Goal: Task Accomplishment & Management: Complete application form

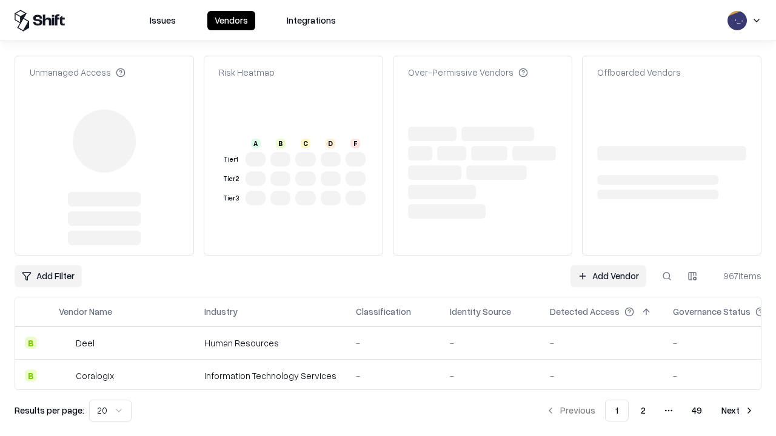
click at [608, 265] on link "Add Vendor" at bounding box center [608, 276] width 76 height 22
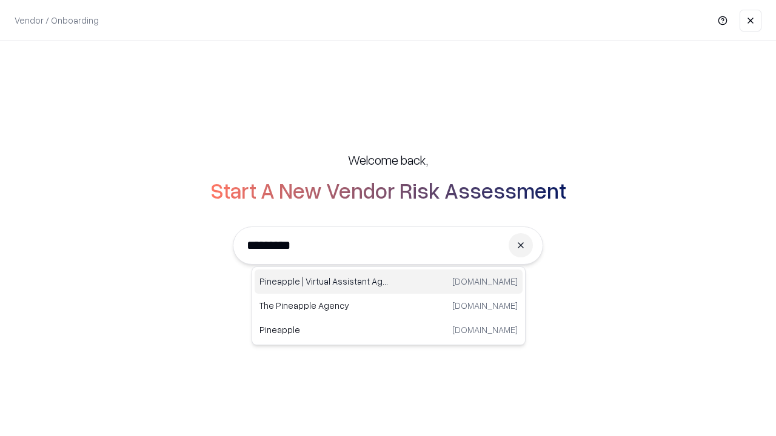
click at [389, 282] on div "Pineapple | Virtual Assistant Agency [DOMAIN_NAME]" at bounding box center [389, 282] width 268 height 24
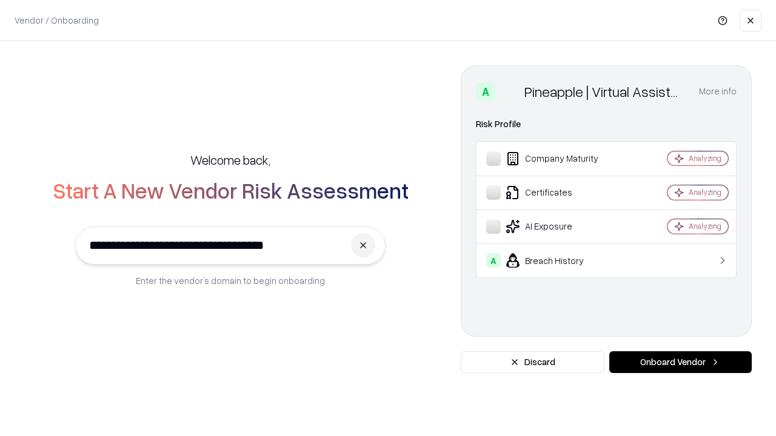
type input "**********"
click at [680, 362] on button "Onboard Vendor" at bounding box center [680, 363] width 142 height 22
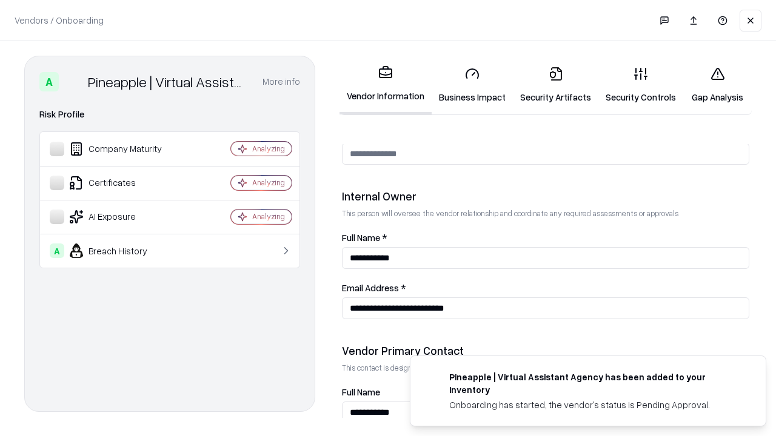
scroll to position [628, 0]
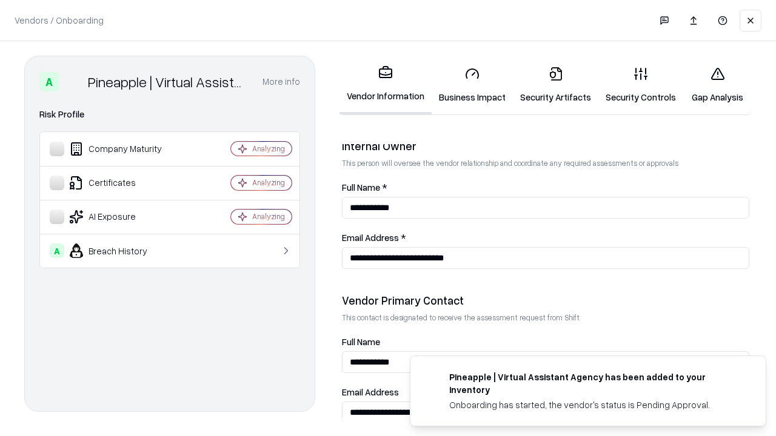
click at [555, 85] on link "Security Artifacts" at bounding box center [555, 85] width 85 height 56
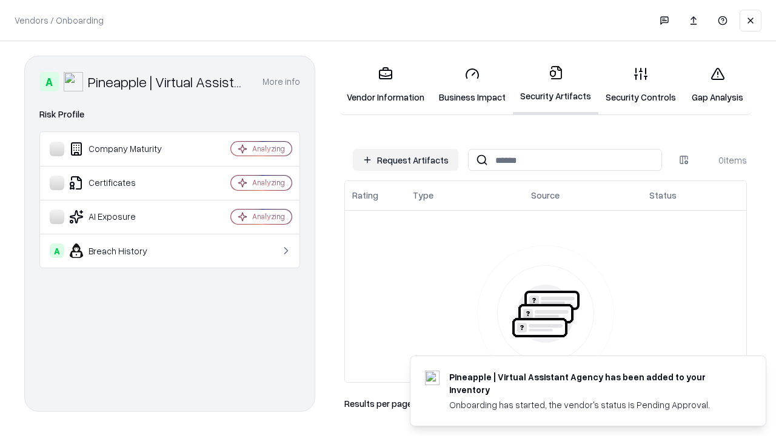
click at [406, 160] on button "Request Artifacts" at bounding box center [405, 160] width 105 height 22
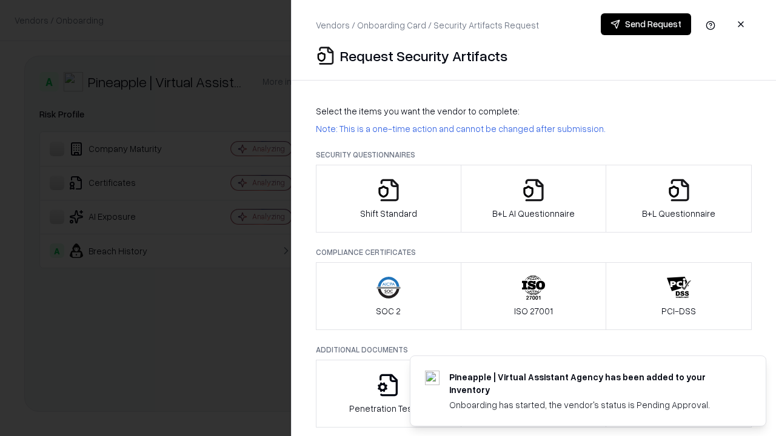
click at [678, 199] on icon "button" at bounding box center [679, 190] width 24 height 24
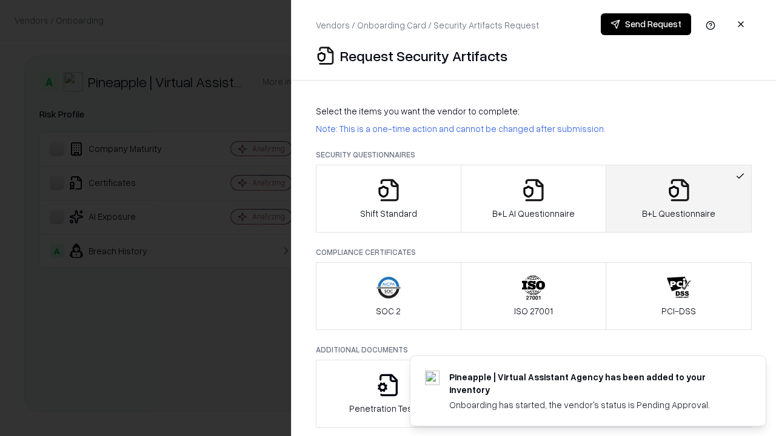
click at [533, 199] on icon "button" at bounding box center [533, 190] width 24 height 24
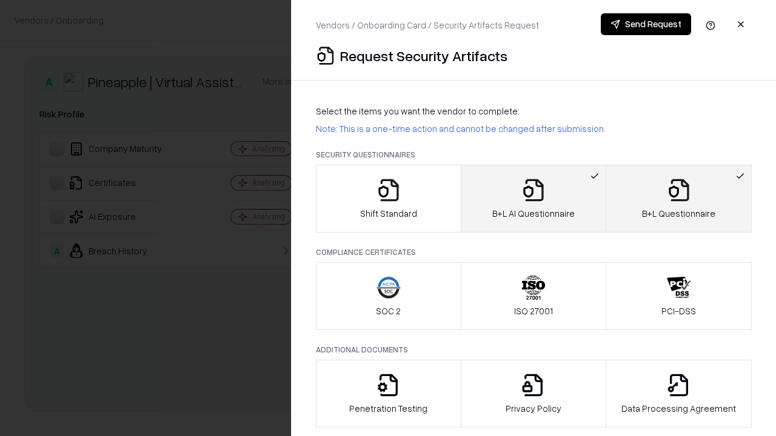
click at [646, 24] on button "Send Request" at bounding box center [646, 24] width 90 height 22
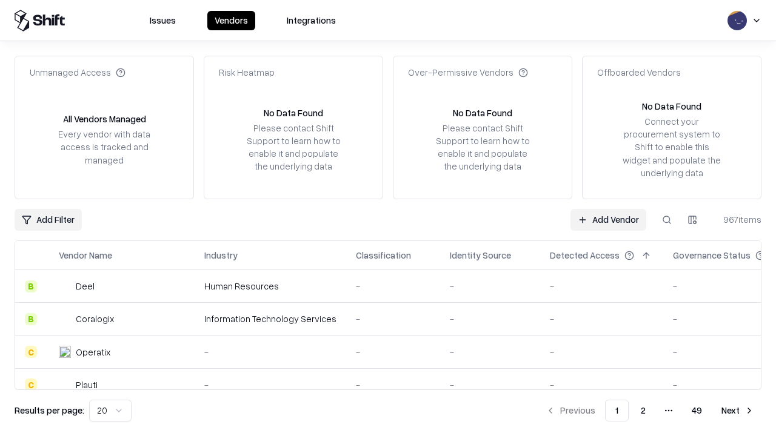
click at [667, 219] on button at bounding box center [667, 220] width 22 height 22
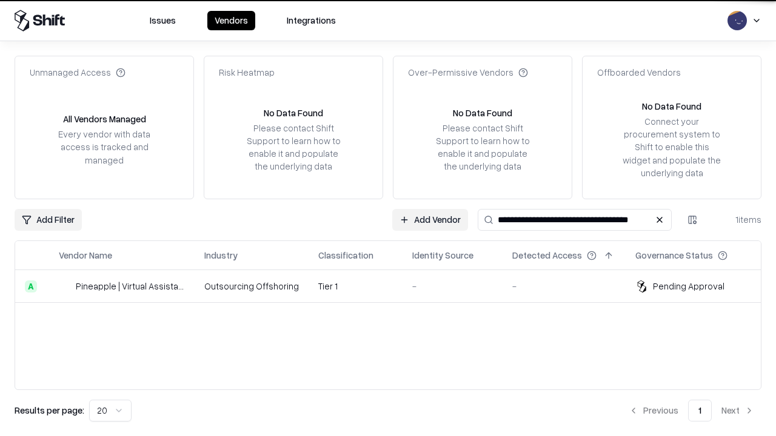
type input "**********"
click at [395, 286] on td "Tier 1" at bounding box center [356, 286] width 94 height 33
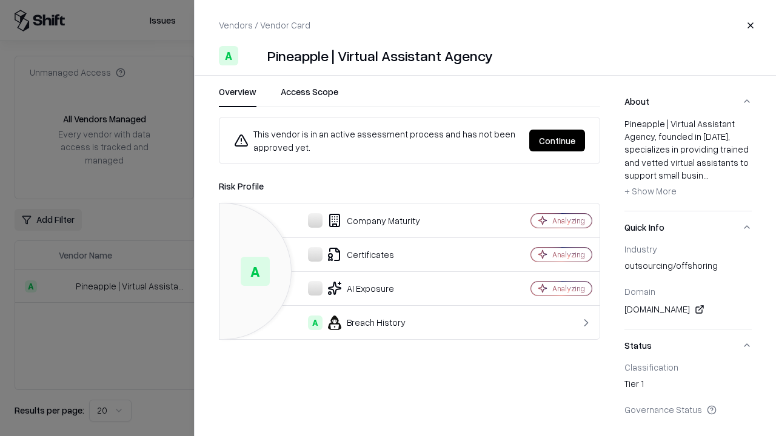
click at [557, 141] on button "Continue" at bounding box center [557, 141] width 56 height 22
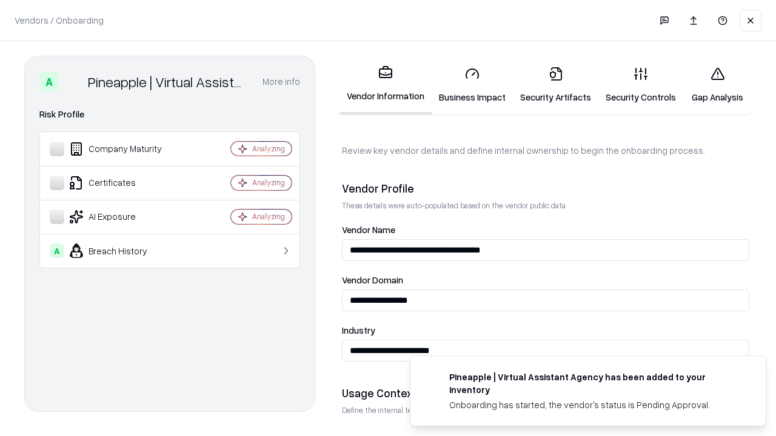
click at [555, 85] on link "Security Artifacts" at bounding box center [555, 85] width 85 height 56
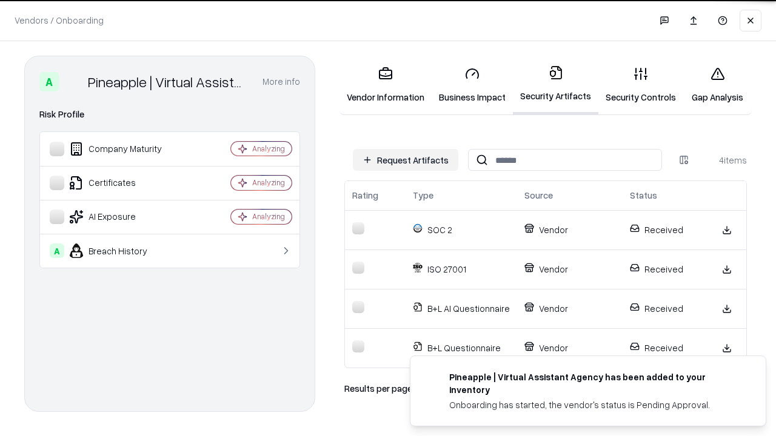
click at [717, 85] on link "Gap Analysis" at bounding box center [717, 85] width 68 height 56
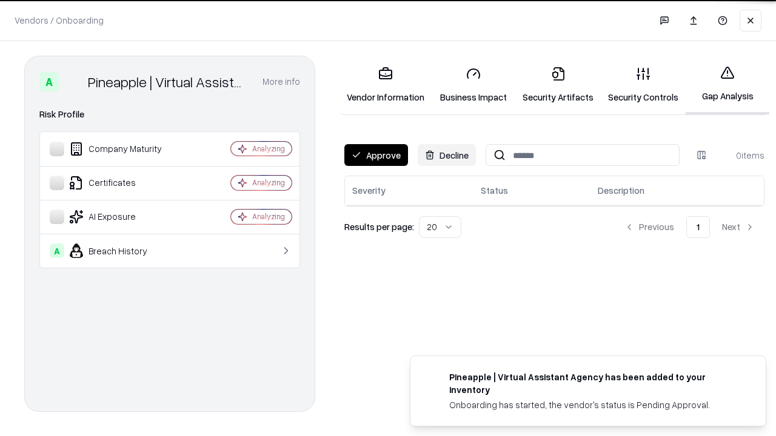
click at [376, 155] on button "Approve" at bounding box center [376, 155] width 64 height 22
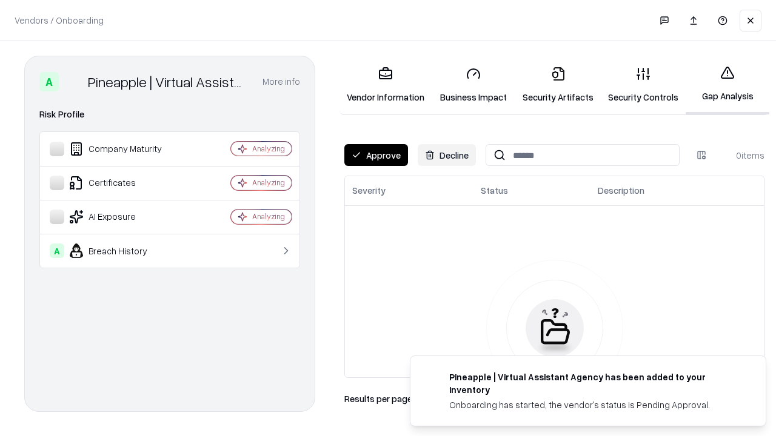
click at [376, 155] on button "Approve" at bounding box center [376, 155] width 64 height 22
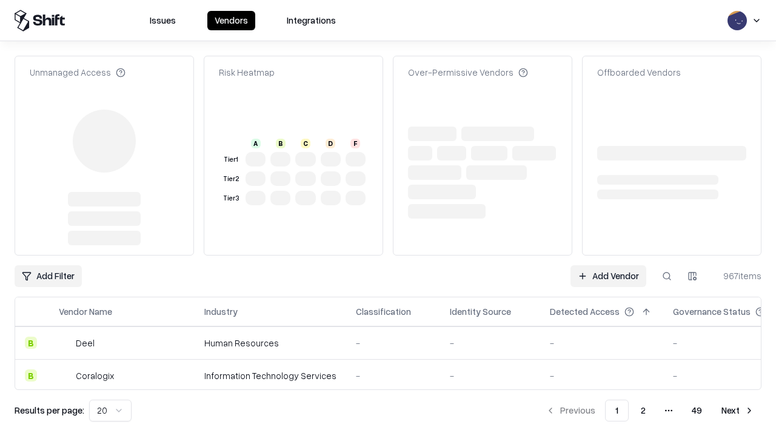
click at [608, 265] on link "Add Vendor" at bounding box center [608, 276] width 76 height 22
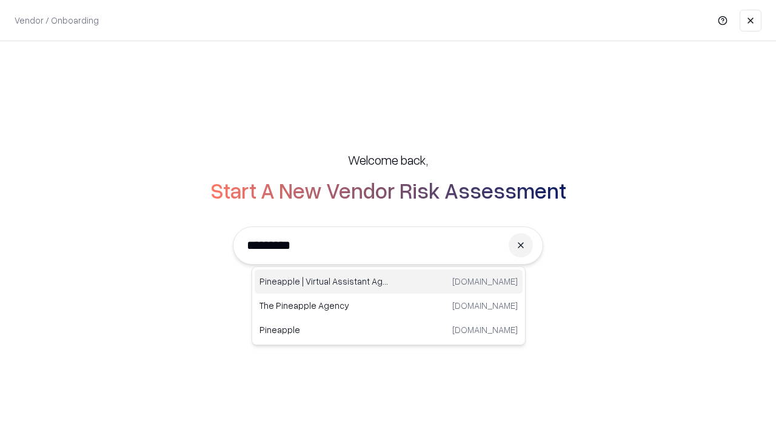
click at [389, 282] on div "Pineapple | Virtual Assistant Agency [DOMAIN_NAME]" at bounding box center [389, 282] width 268 height 24
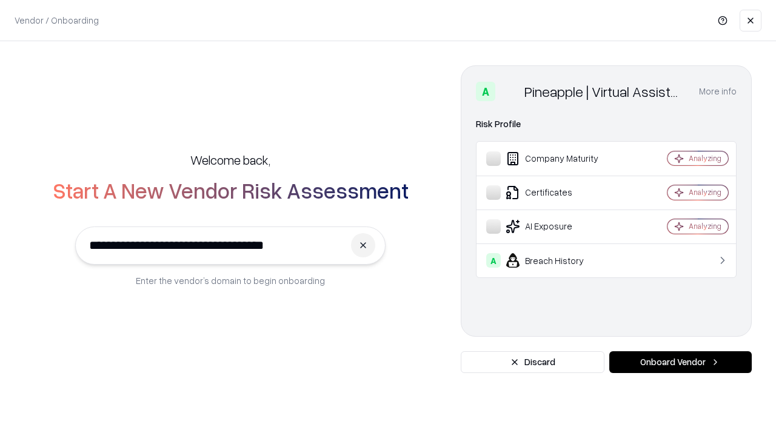
type input "**********"
click at [680, 362] on button "Onboard Vendor" at bounding box center [680, 363] width 142 height 22
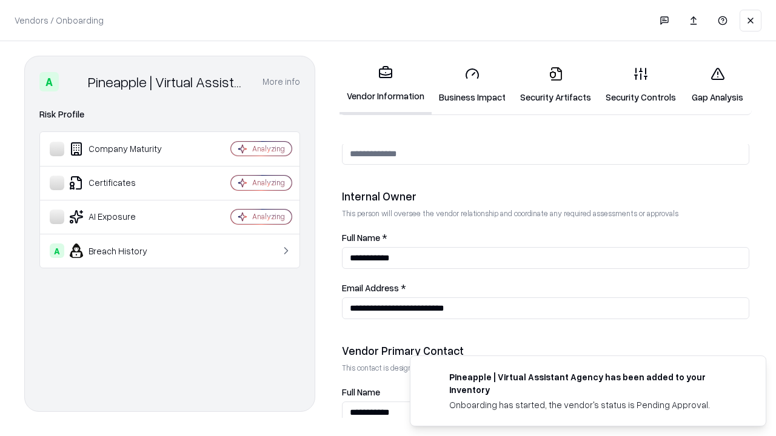
scroll to position [628, 0]
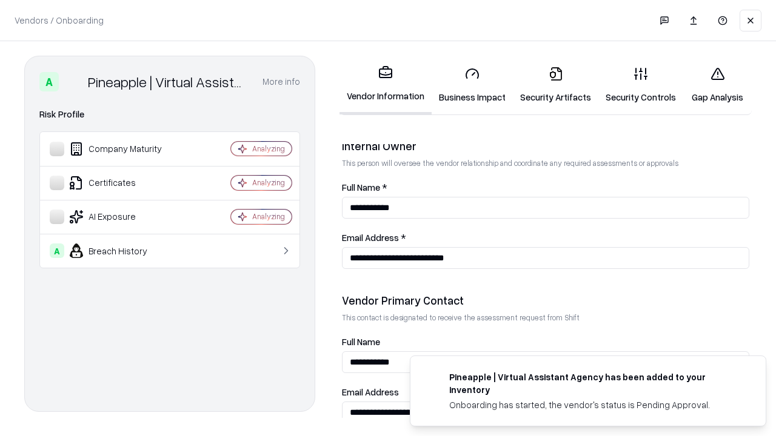
click at [717, 85] on link "Gap Analysis" at bounding box center [717, 85] width 68 height 56
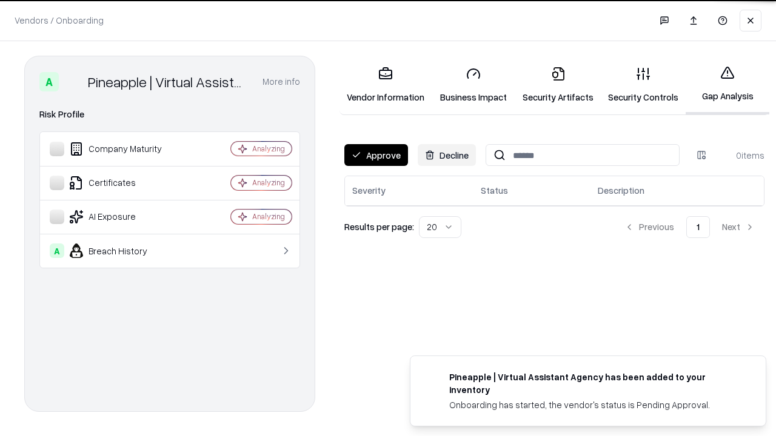
click at [376, 155] on button "Approve" at bounding box center [376, 155] width 64 height 22
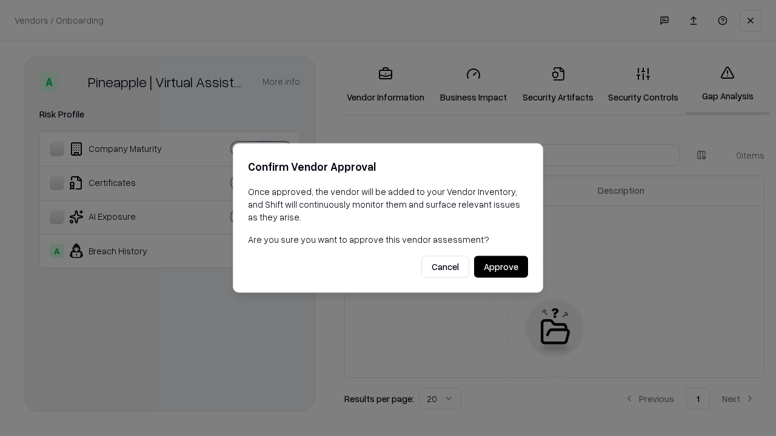
click at [501, 267] on button "Approve" at bounding box center [501, 267] width 54 height 22
